Goal: Task Accomplishment & Management: Manage account settings

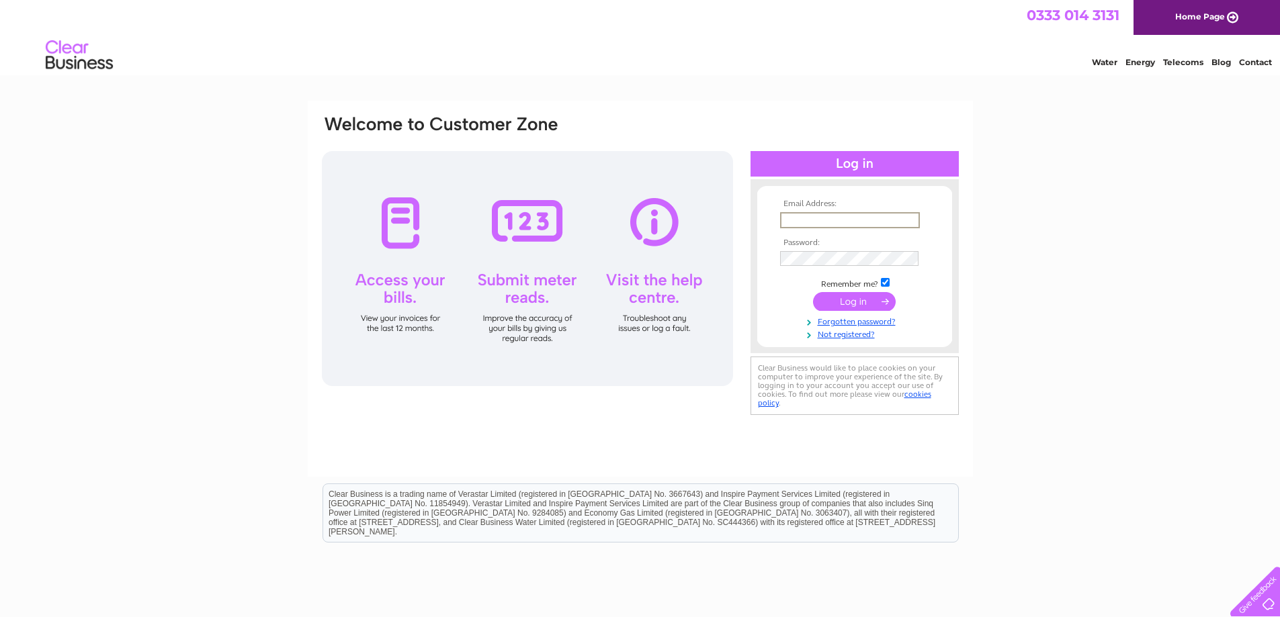
type input "ronmargrier@hotmail.co.uk"
click at [857, 295] on input "submit" at bounding box center [854, 300] width 83 height 19
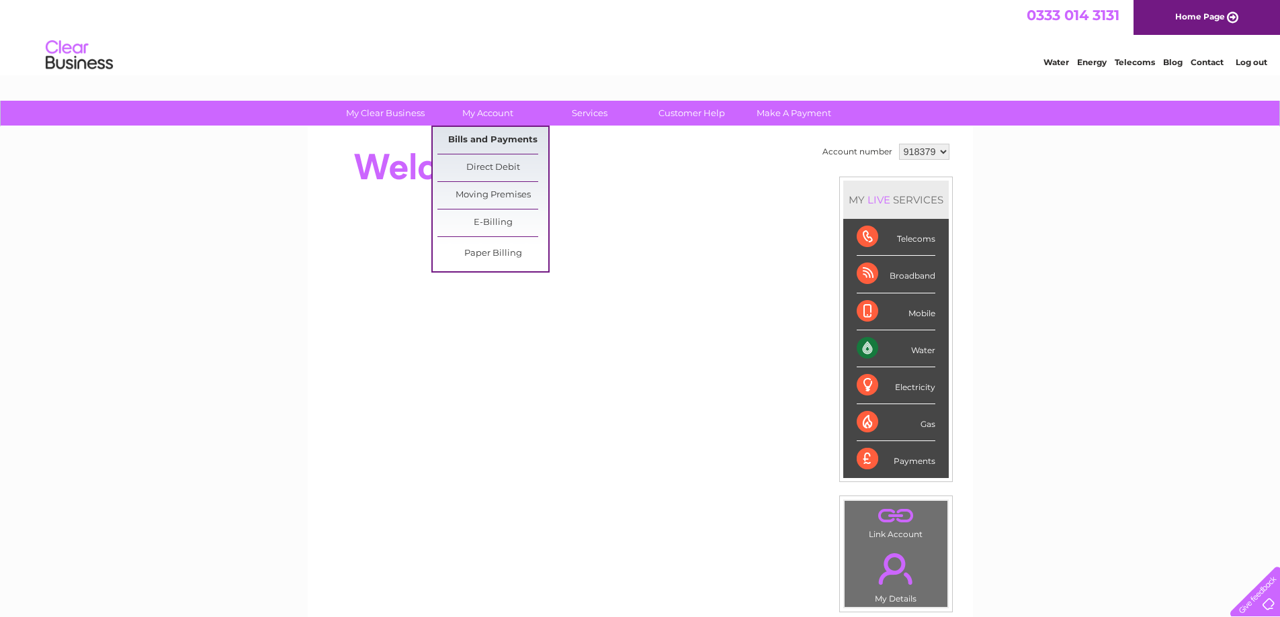
click at [486, 138] on link "Bills and Payments" at bounding box center [492, 140] width 111 height 27
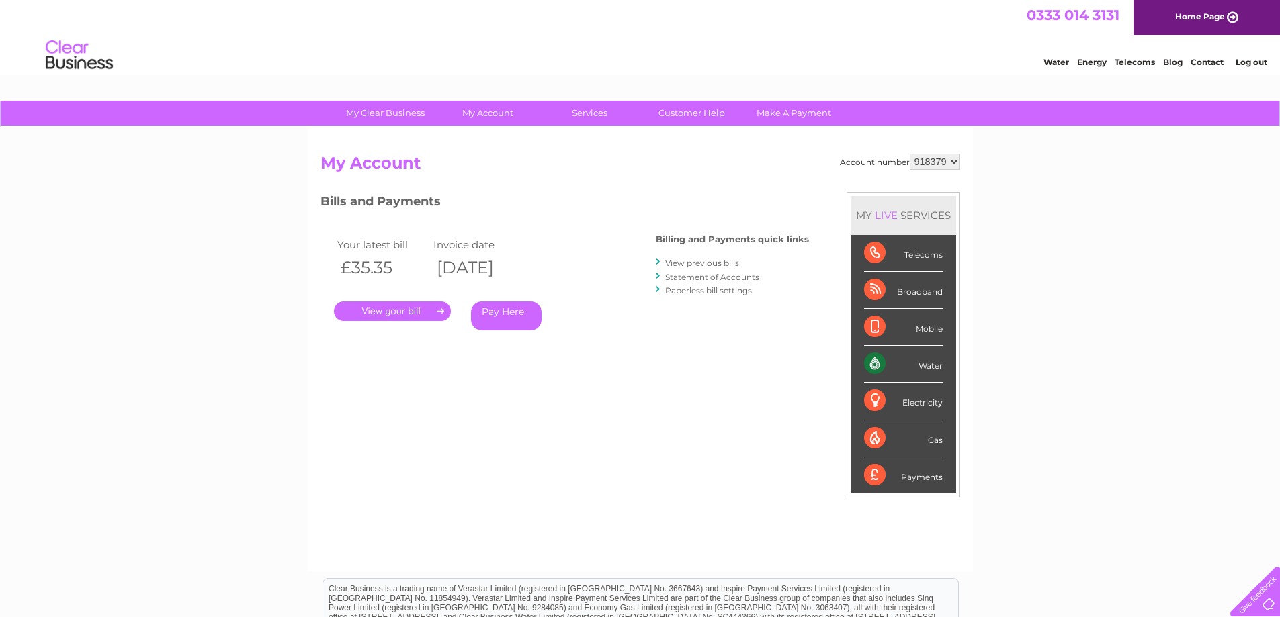
click at [389, 313] on link "." at bounding box center [392, 311] width 117 height 19
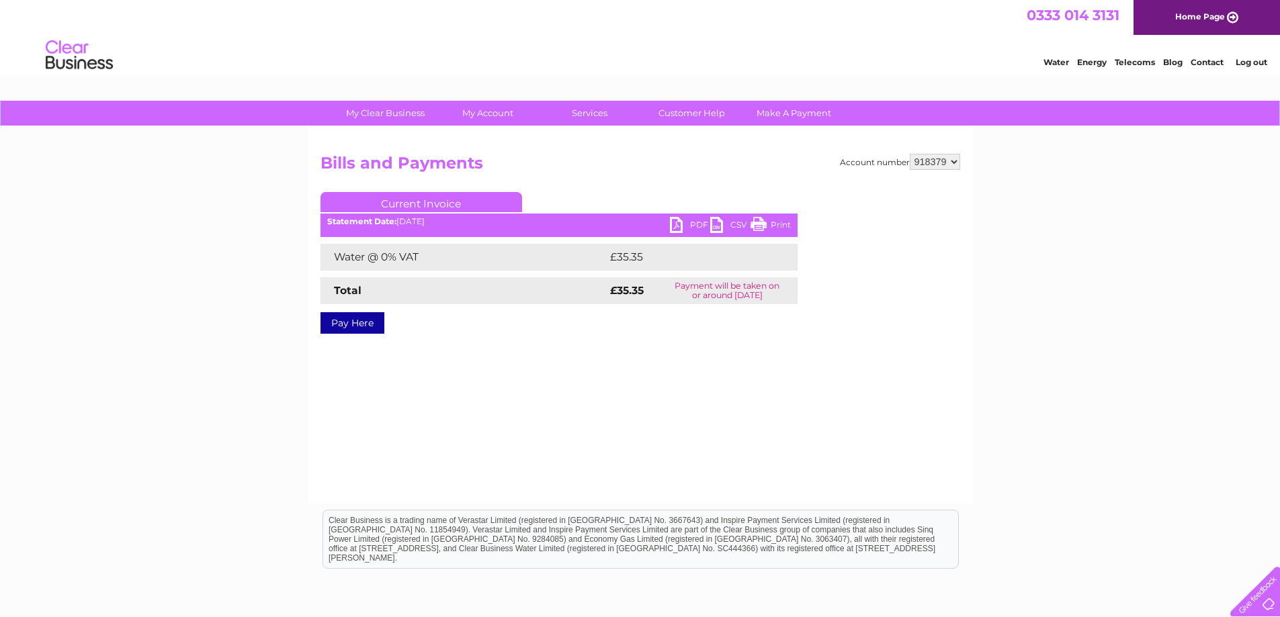
click at [680, 225] on link "PDF" at bounding box center [690, 226] width 40 height 19
click at [1249, 64] on link "Log out" at bounding box center [1252, 62] width 32 height 10
